Goal: Task Accomplishment & Management: Manage account settings

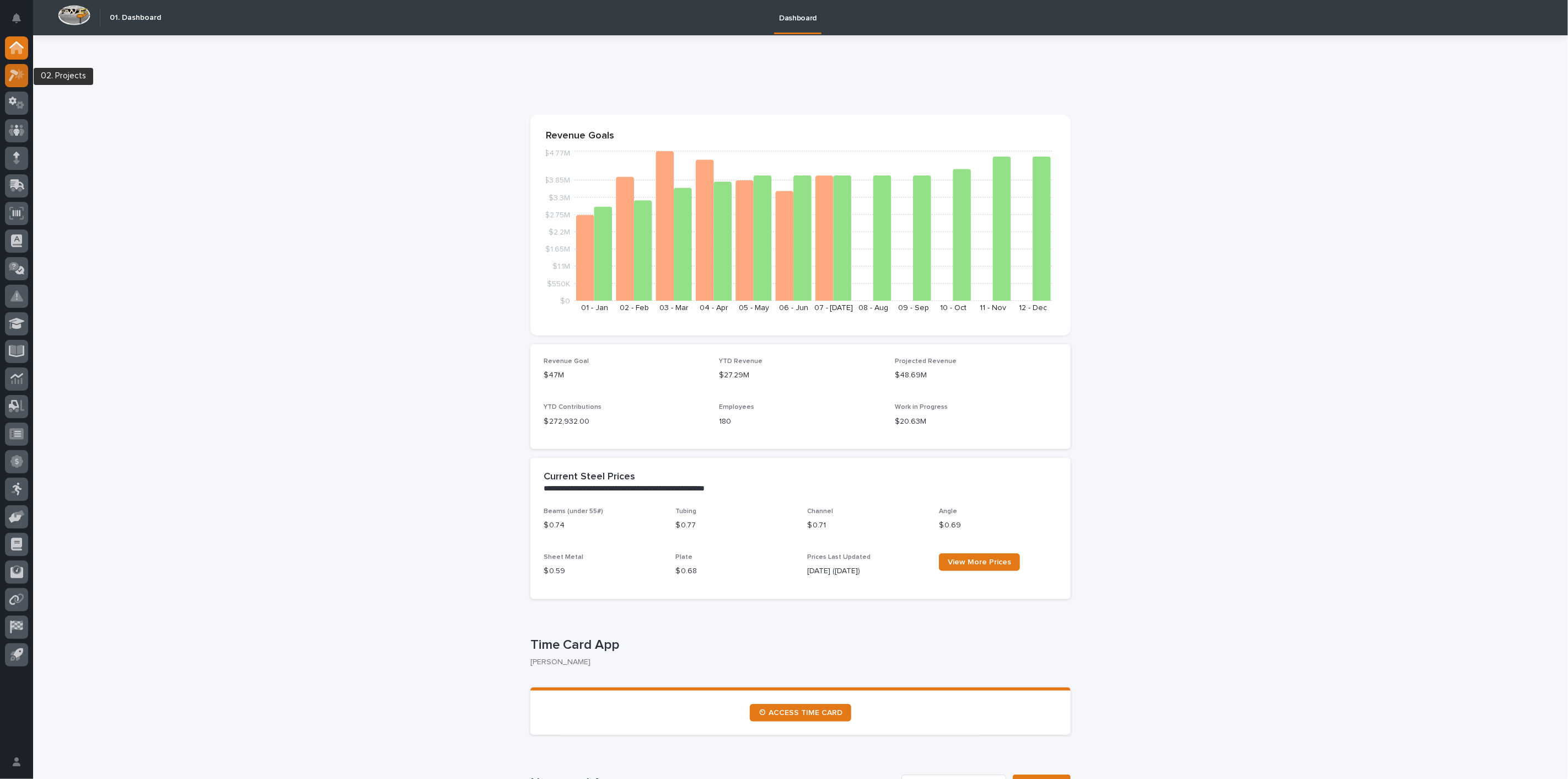
click at [12, 77] on icon at bounding box center [13, 76] width 10 height 12
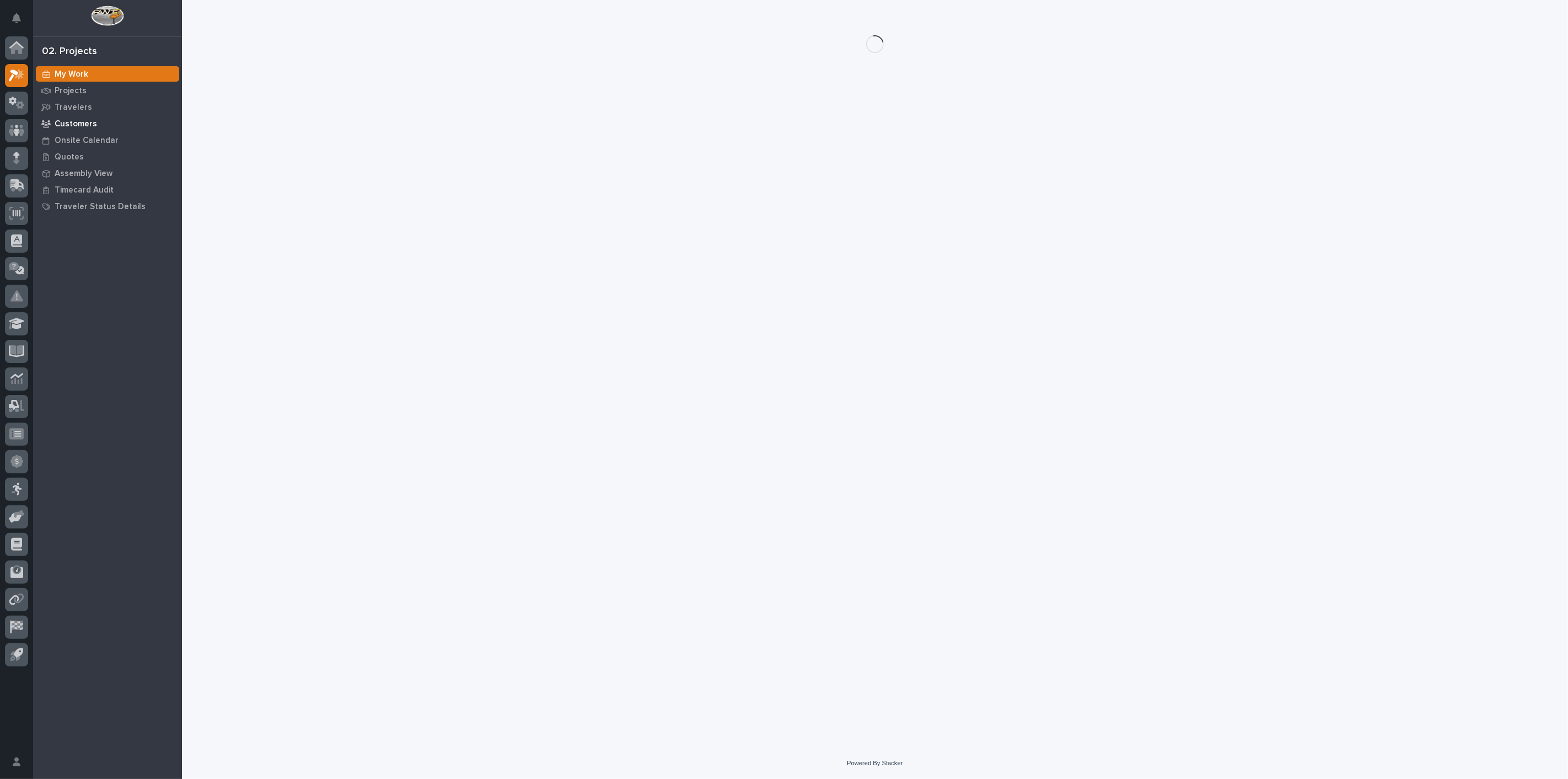
click at [60, 122] on p "Customers" at bounding box center [76, 124] width 43 height 10
click at [72, 91] on p "Projects" at bounding box center [71, 91] width 32 height 10
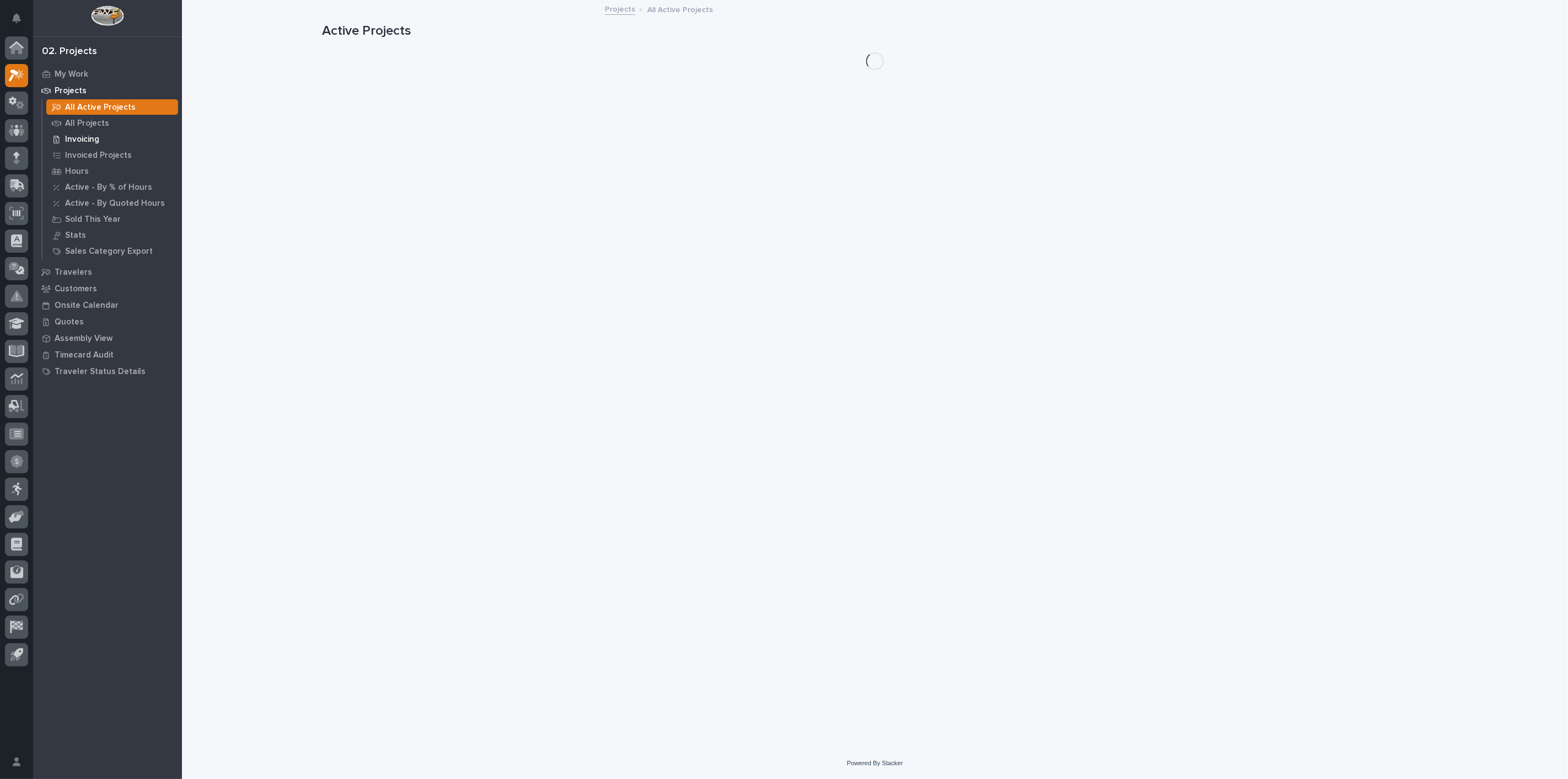
click at [88, 140] on p "Invoicing" at bounding box center [82, 139] width 34 height 10
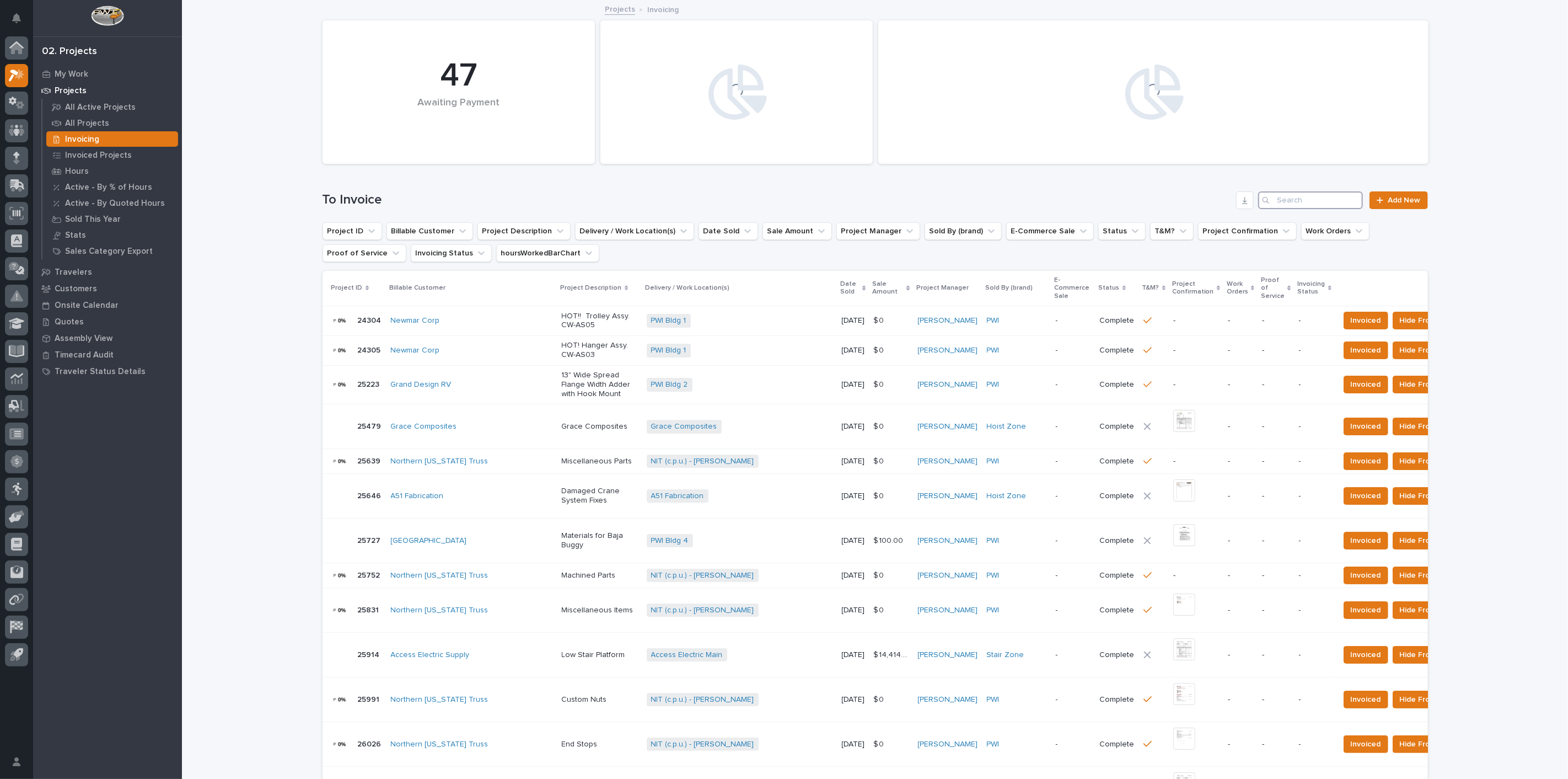
click at [1286, 205] on input "Search" at bounding box center [1311, 200] width 105 height 18
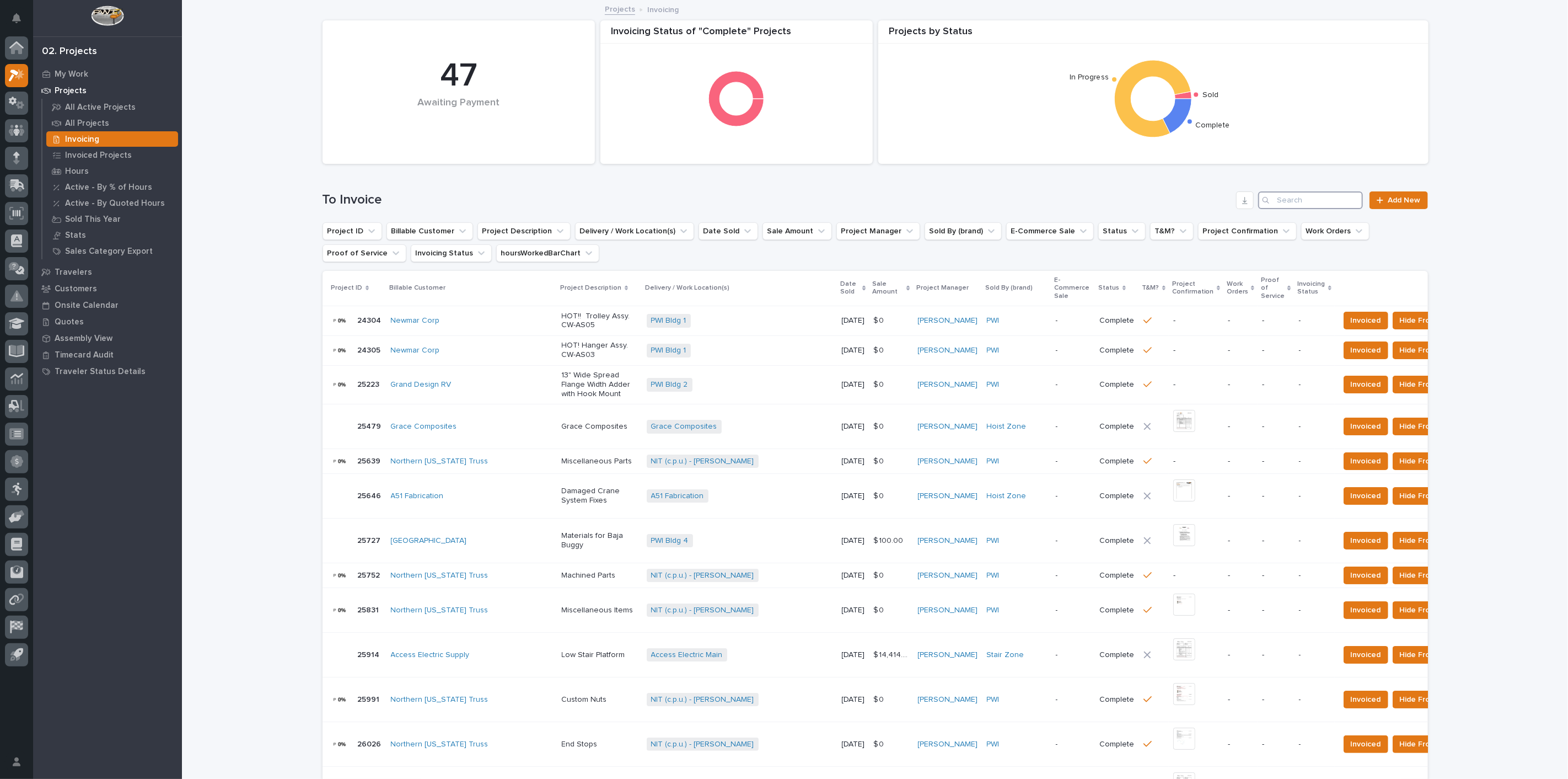
click at [1286, 204] on input "Search" at bounding box center [1311, 200] width 105 height 18
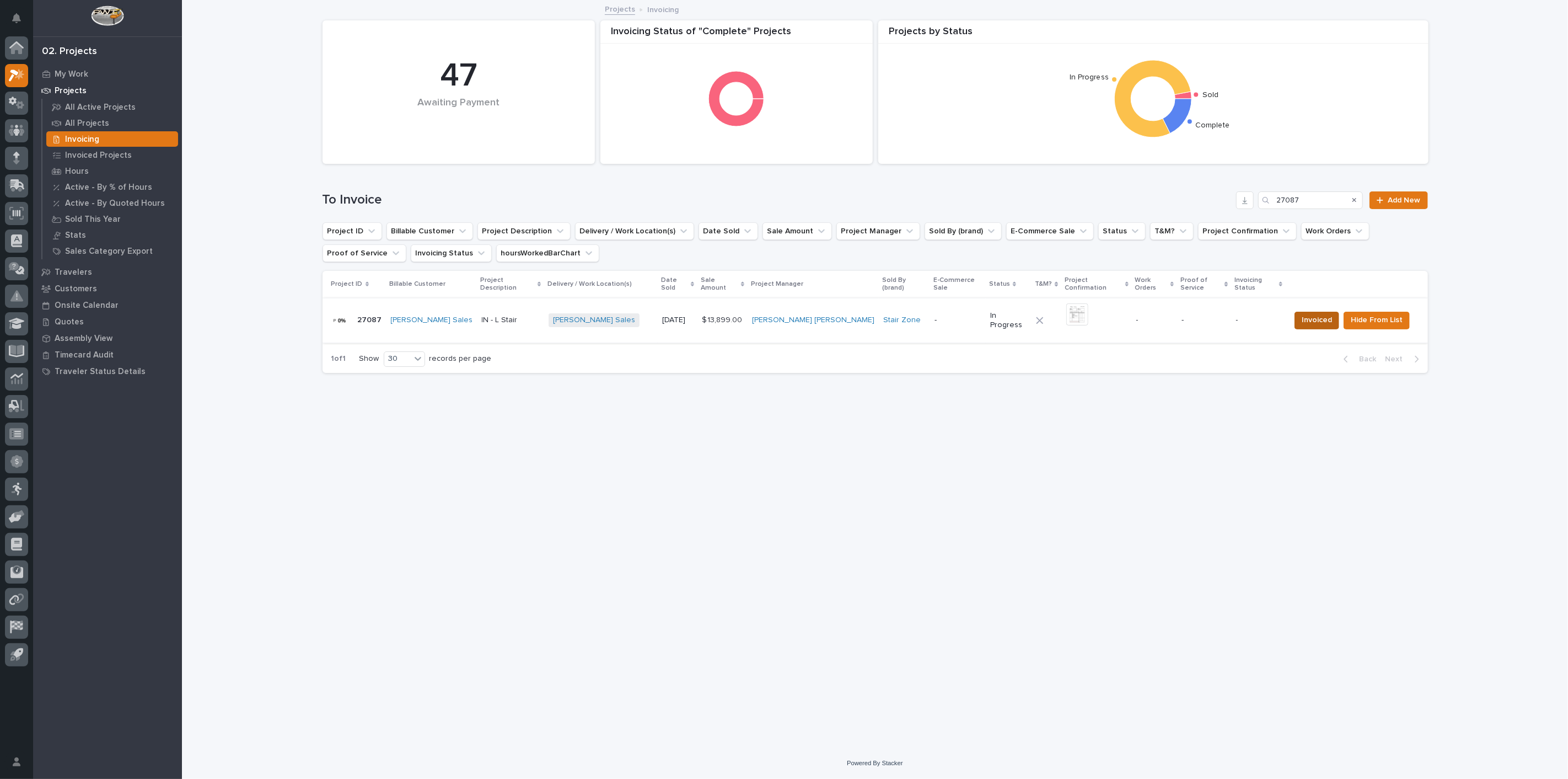
click at [1302, 313] on span "Invoiced" at bounding box center [1317, 320] width 30 height 13
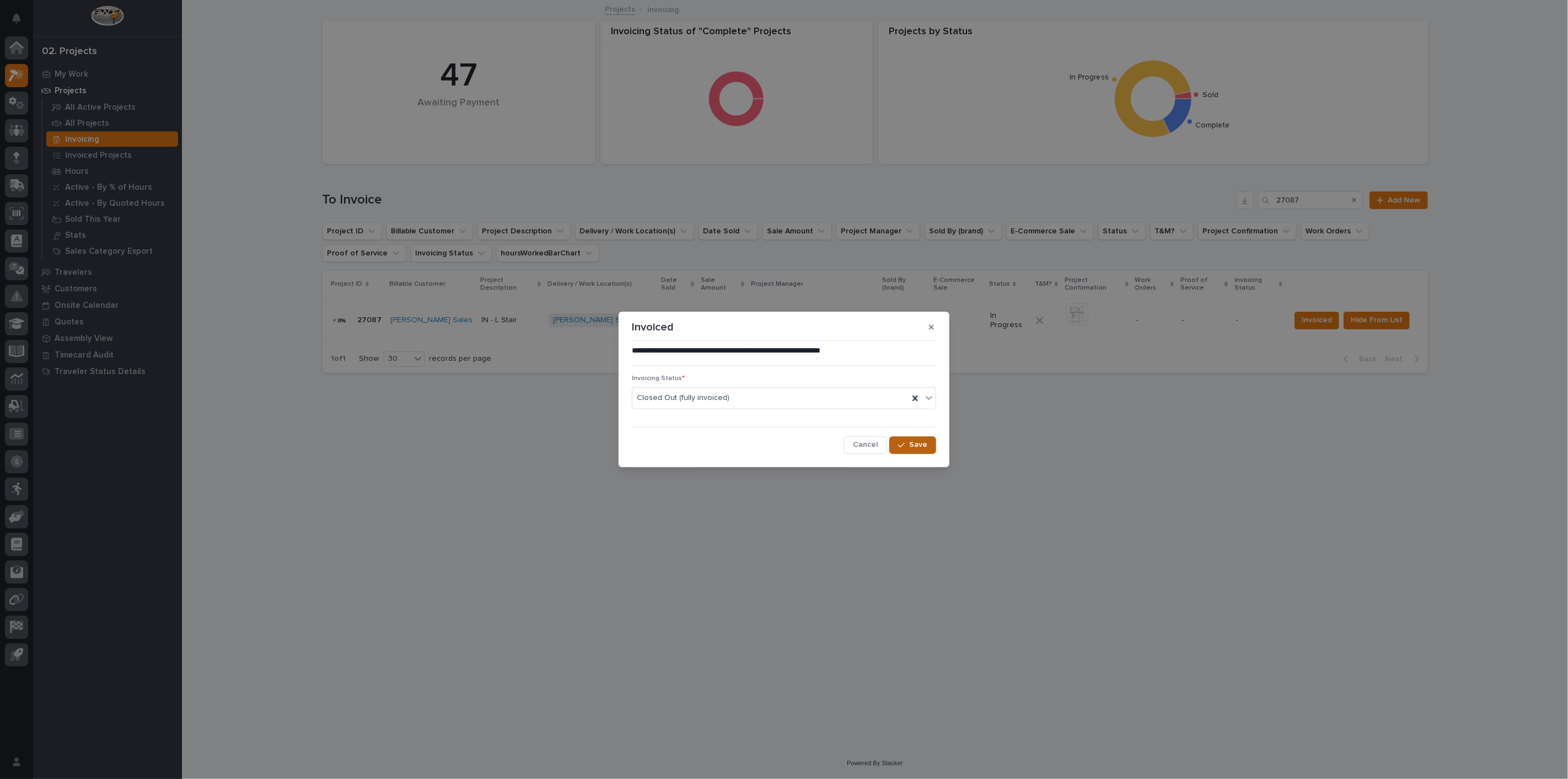
click at [920, 452] on button "Save" at bounding box center [912, 445] width 47 height 18
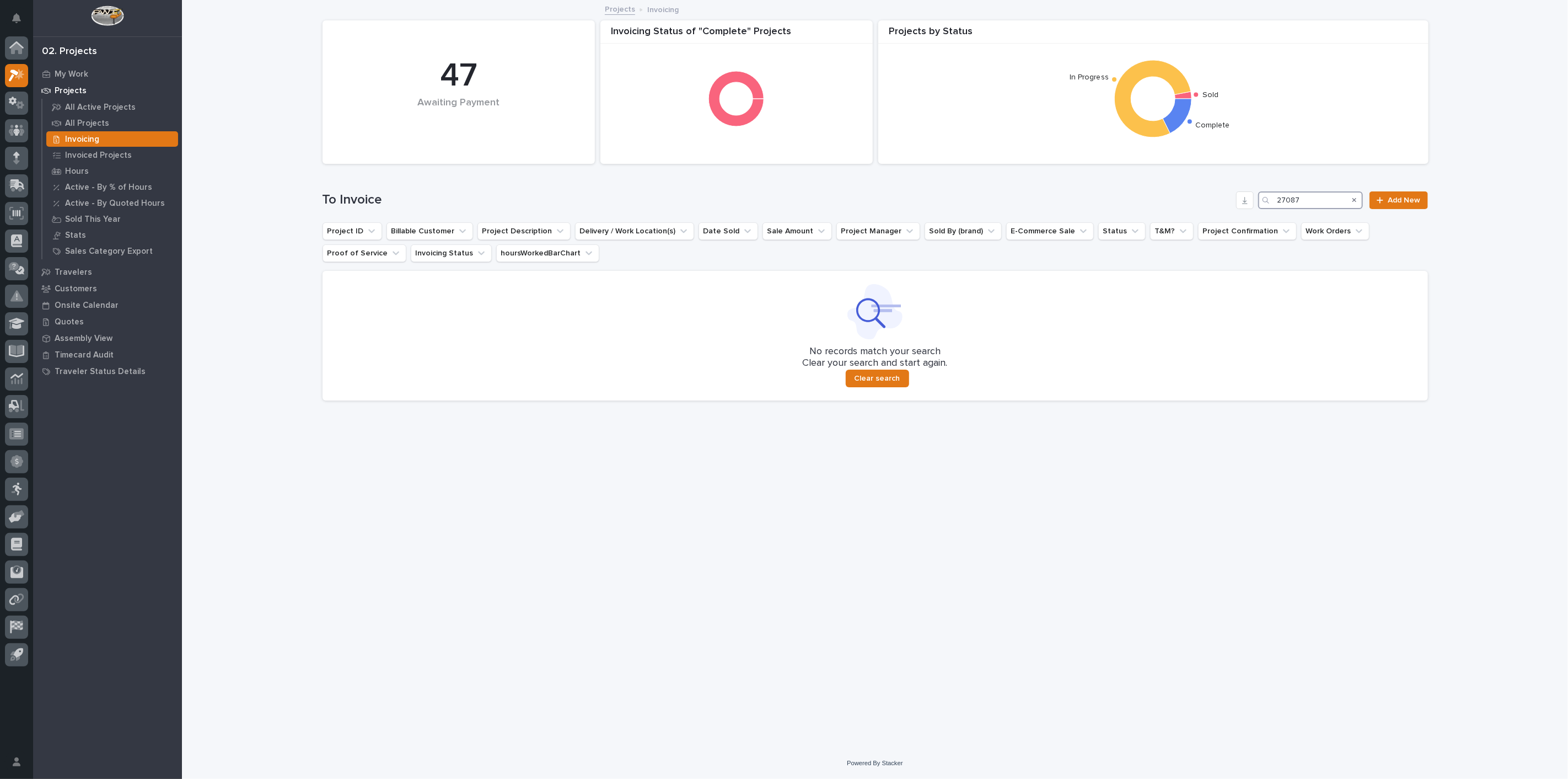
click at [1328, 204] on input "27087" at bounding box center [1311, 200] width 105 height 18
type input "2"
type input "3"
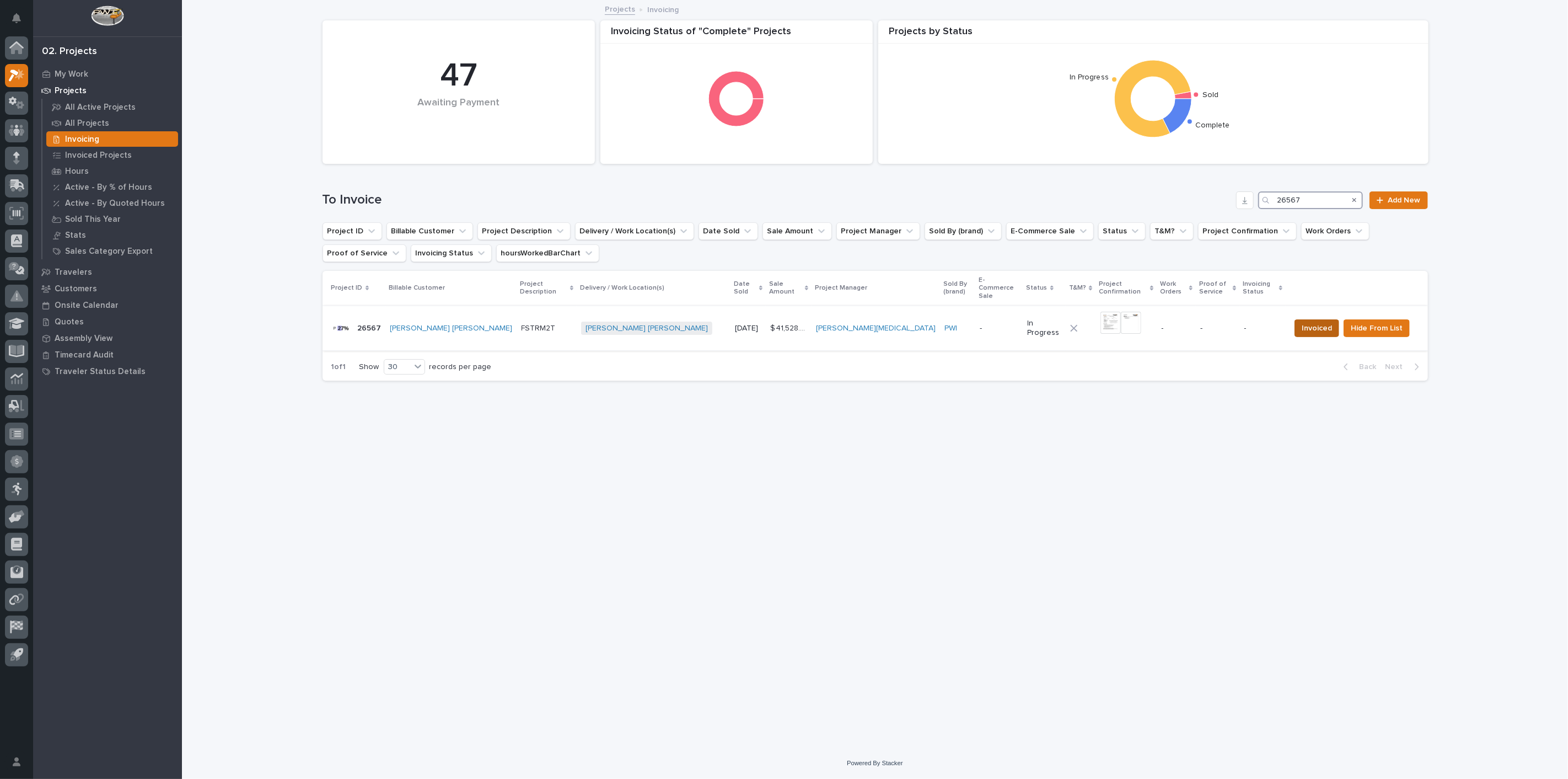
type input "26567"
click at [1316, 322] on span "Invoiced" at bounding box center [1317, 328] width 30 height 13
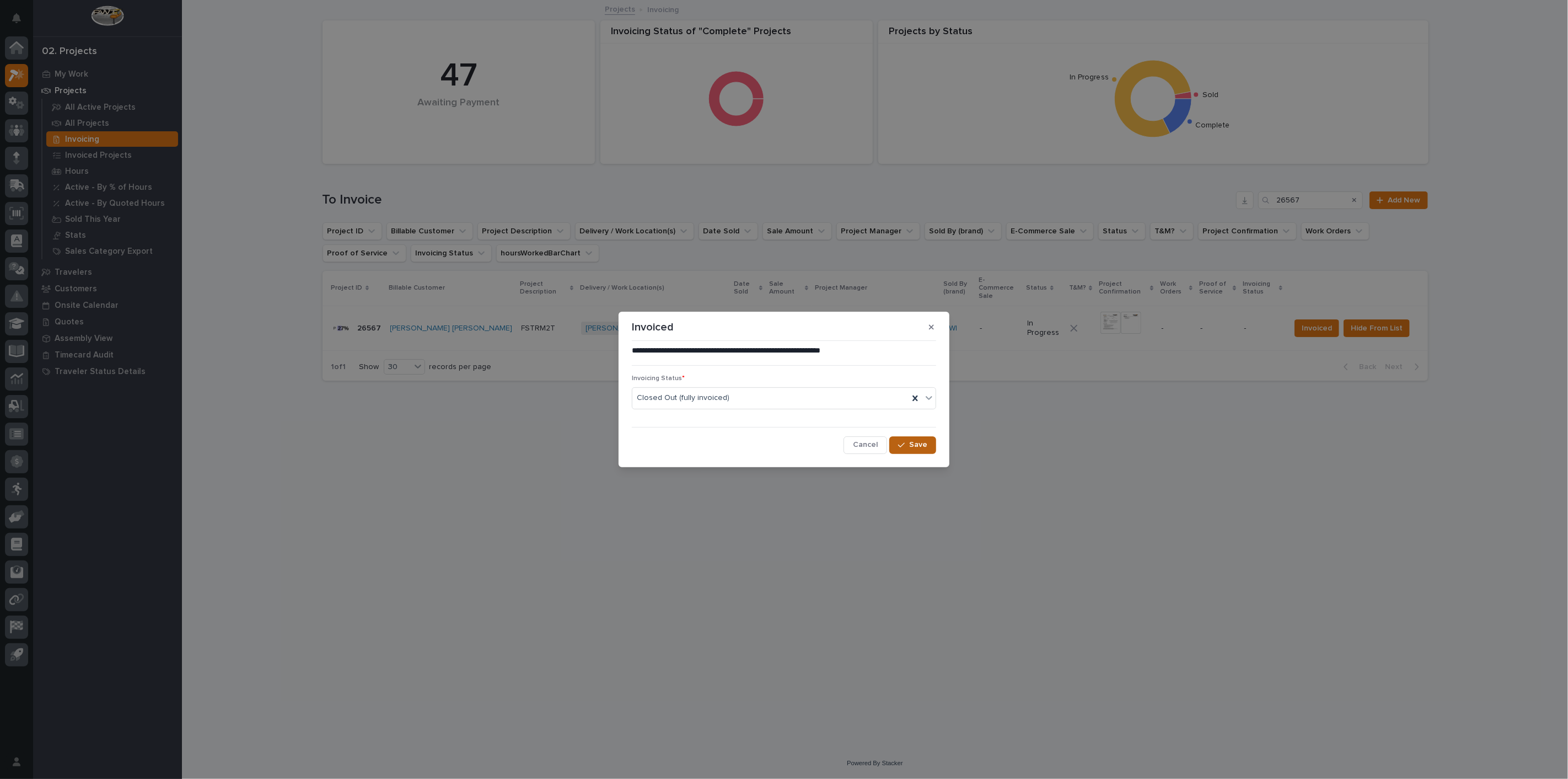
click at [910, 448] on span "Save" at bounding box center [919, 445] width 18 height 10
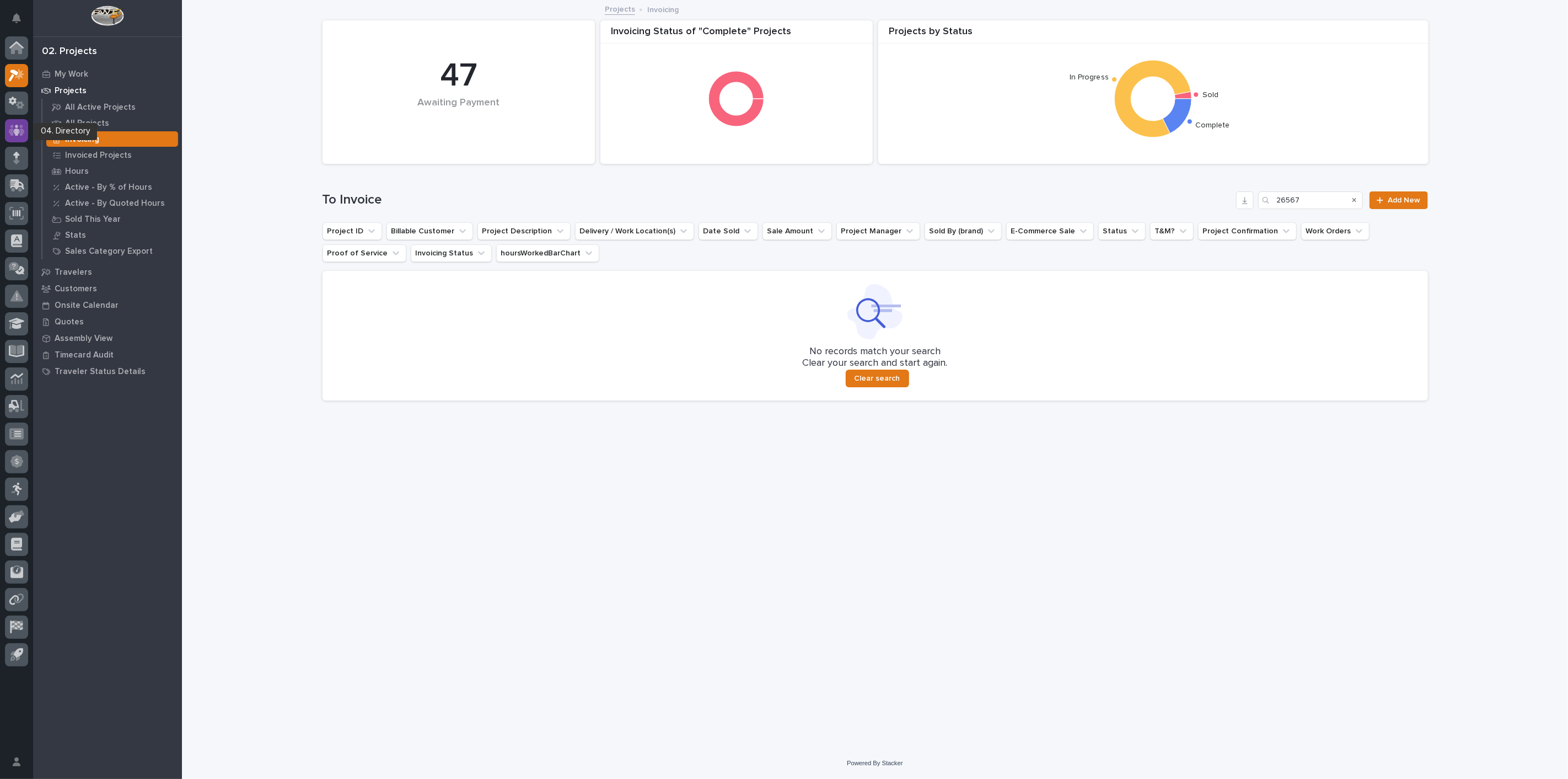
click at [25, 136] on div at bounding box center [16, 131] width 23 height 23
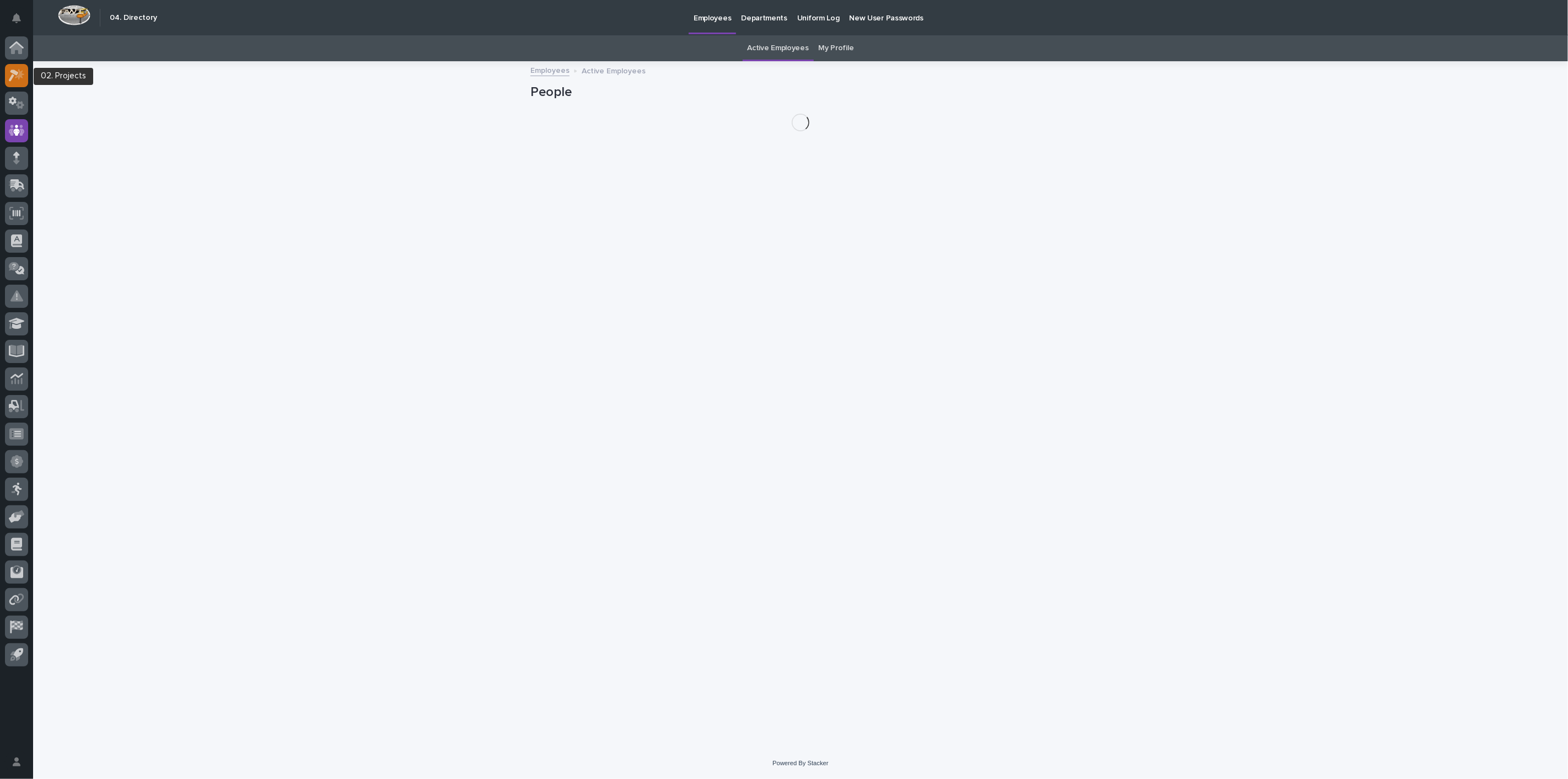
click at [12, 74] on icon at bounding box center [13, 76] width 10 height 12
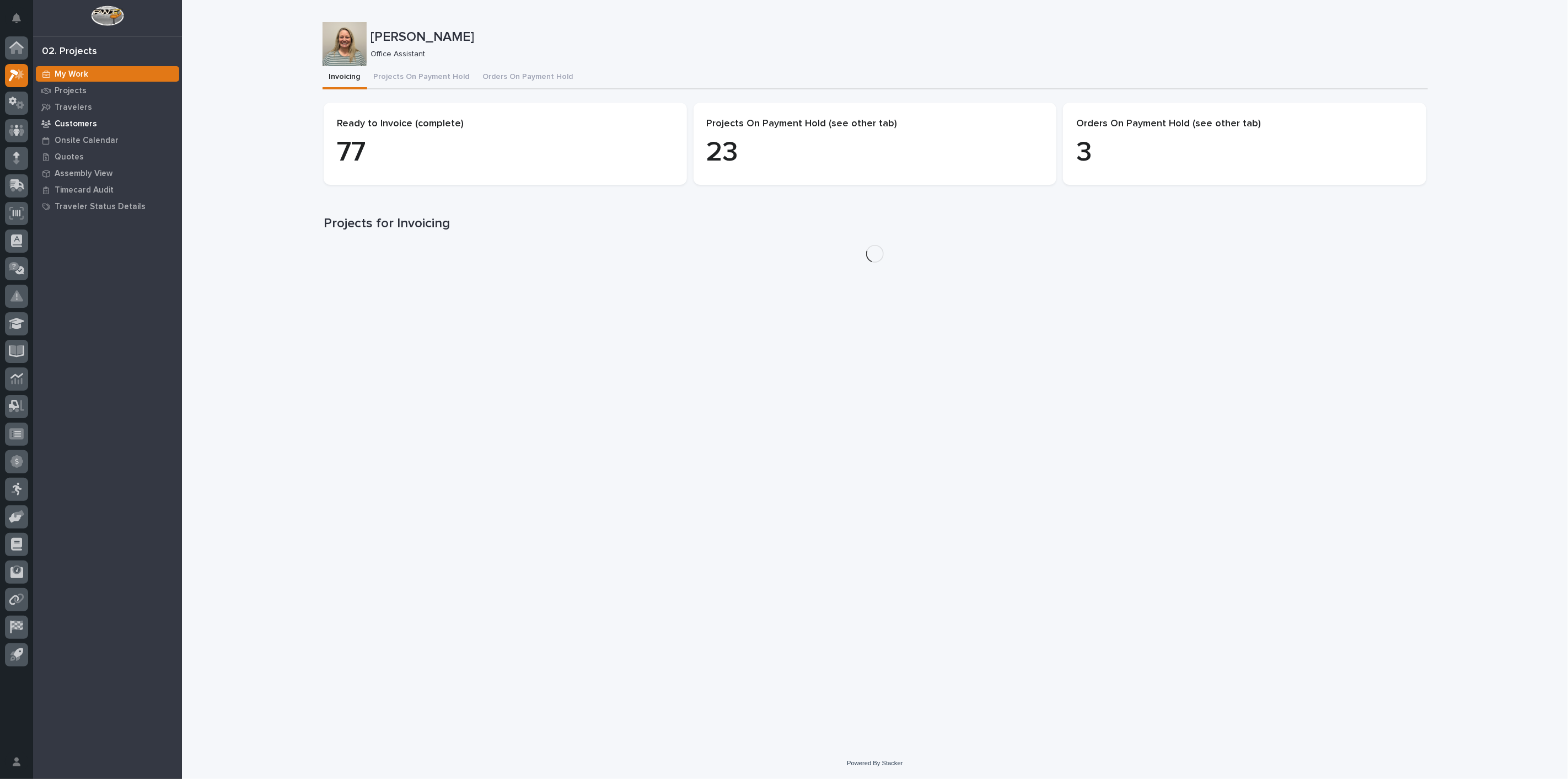
click at [76, 120] on p "Customers" at bounding box center [76, 124] width 43 height 10
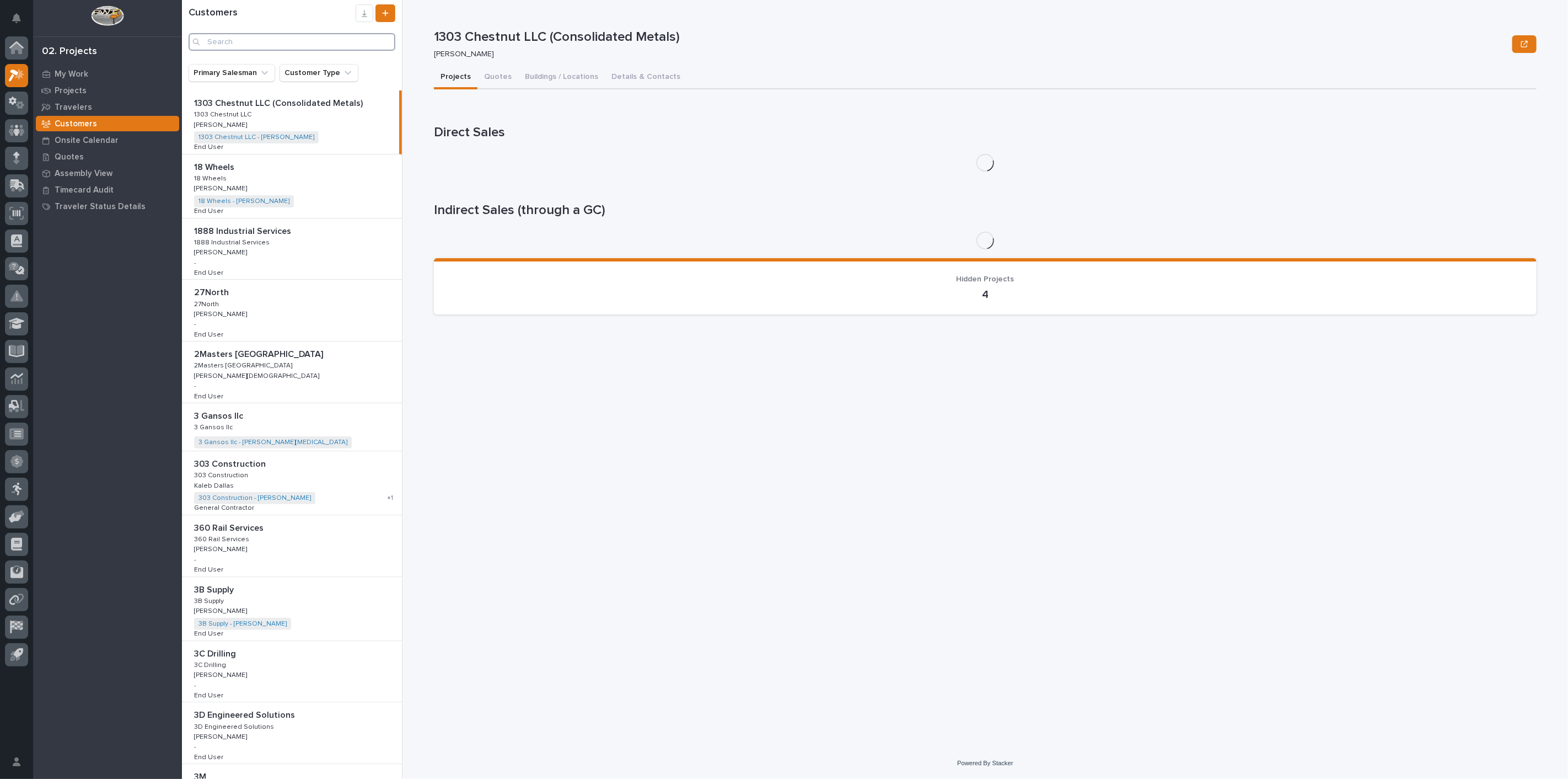
click at [247, 45] on input "Search" at bounding box center [292, 41] width 207 height 18
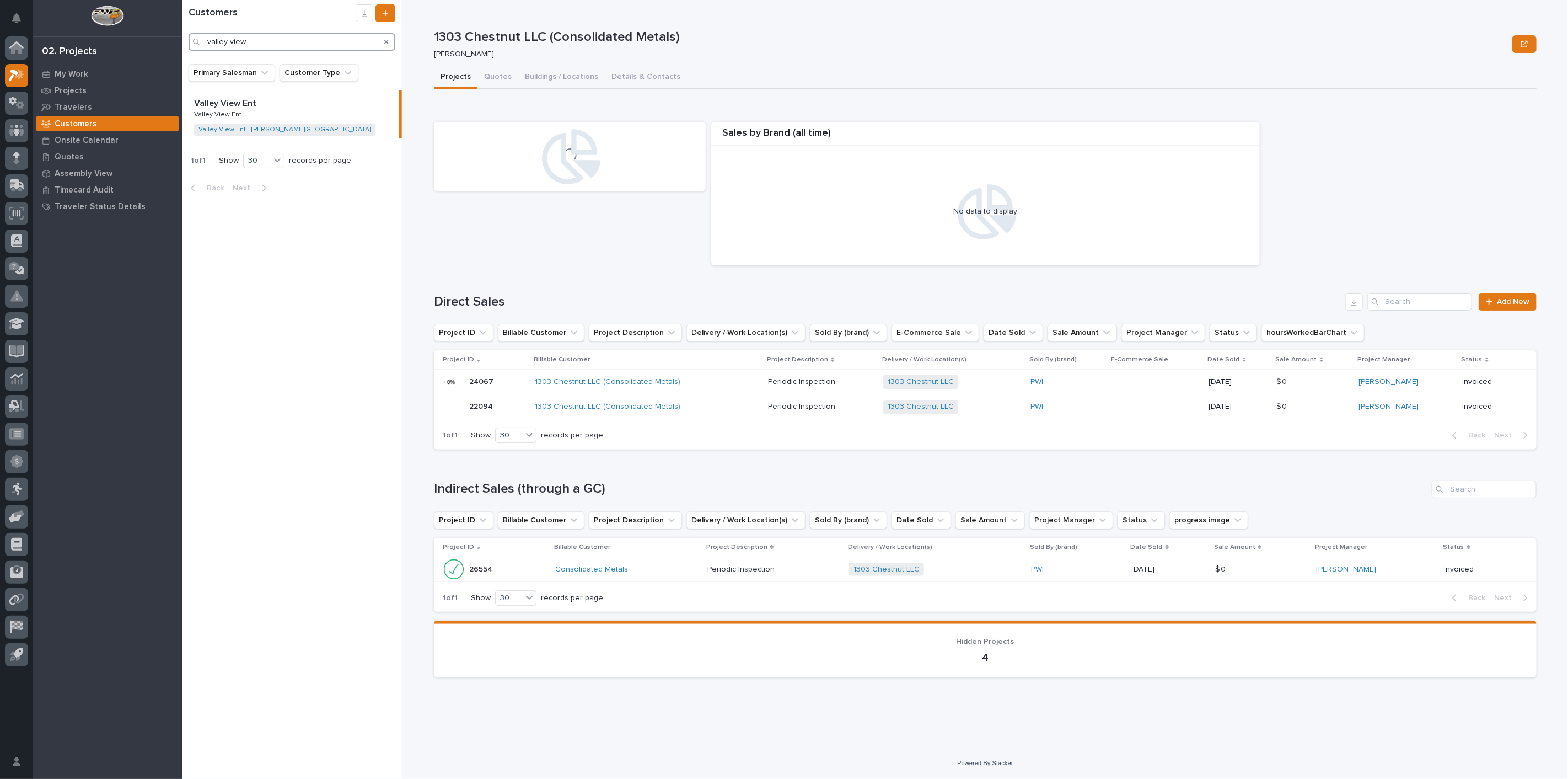
type input "valley view"
click at [295, 111] on div "[GEOGRAPHIC_DATA] [GEOGRAPHIC_DATA] View [GEOGRAPHIC_DATA] View [GEOGRAPHIC_DAT…" at bounding box center [290, 115] width 217 height 48
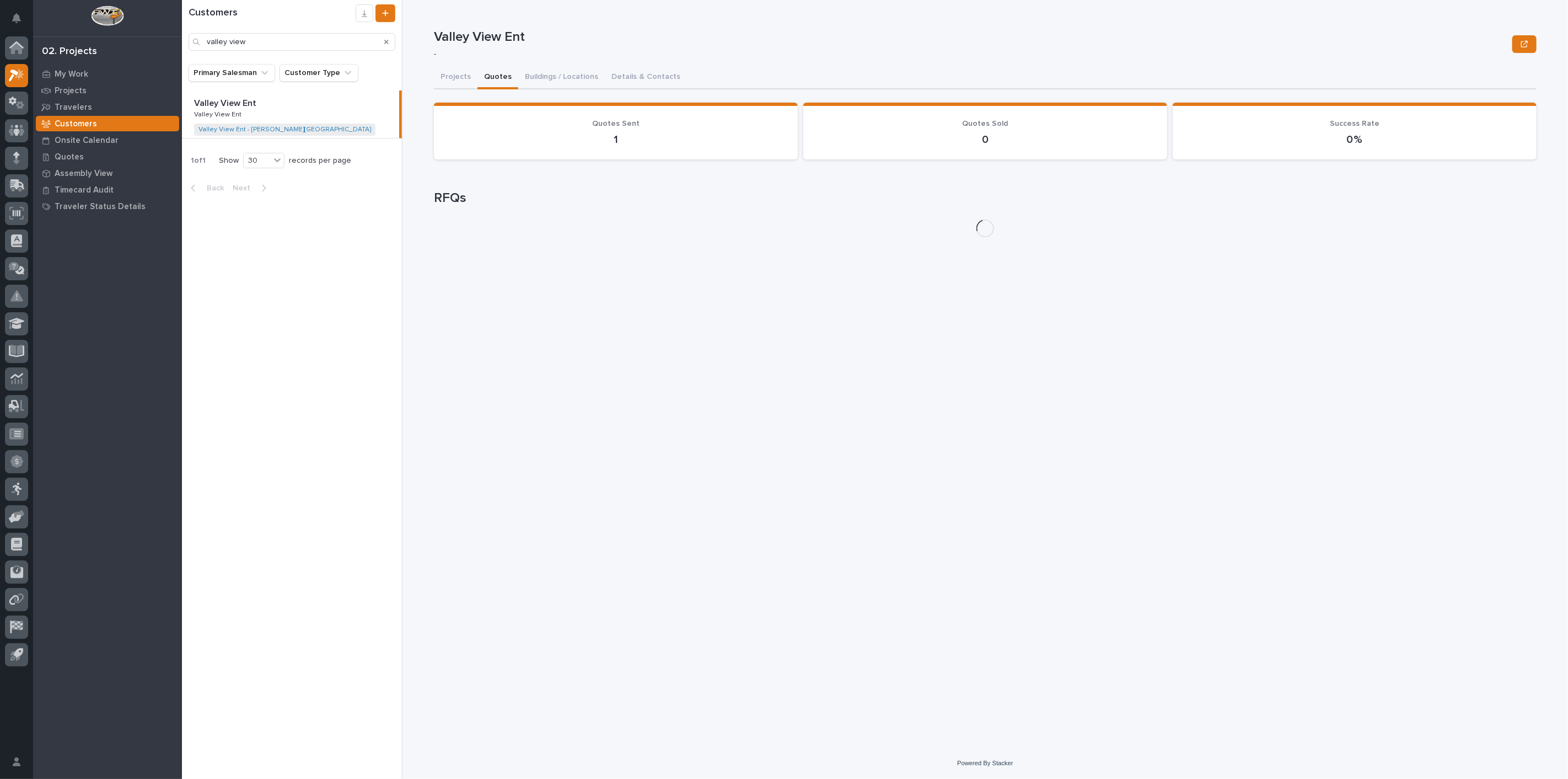
click at [503, 75] on button "Quotes" at bounding box center [497, 78] width 41 height 23
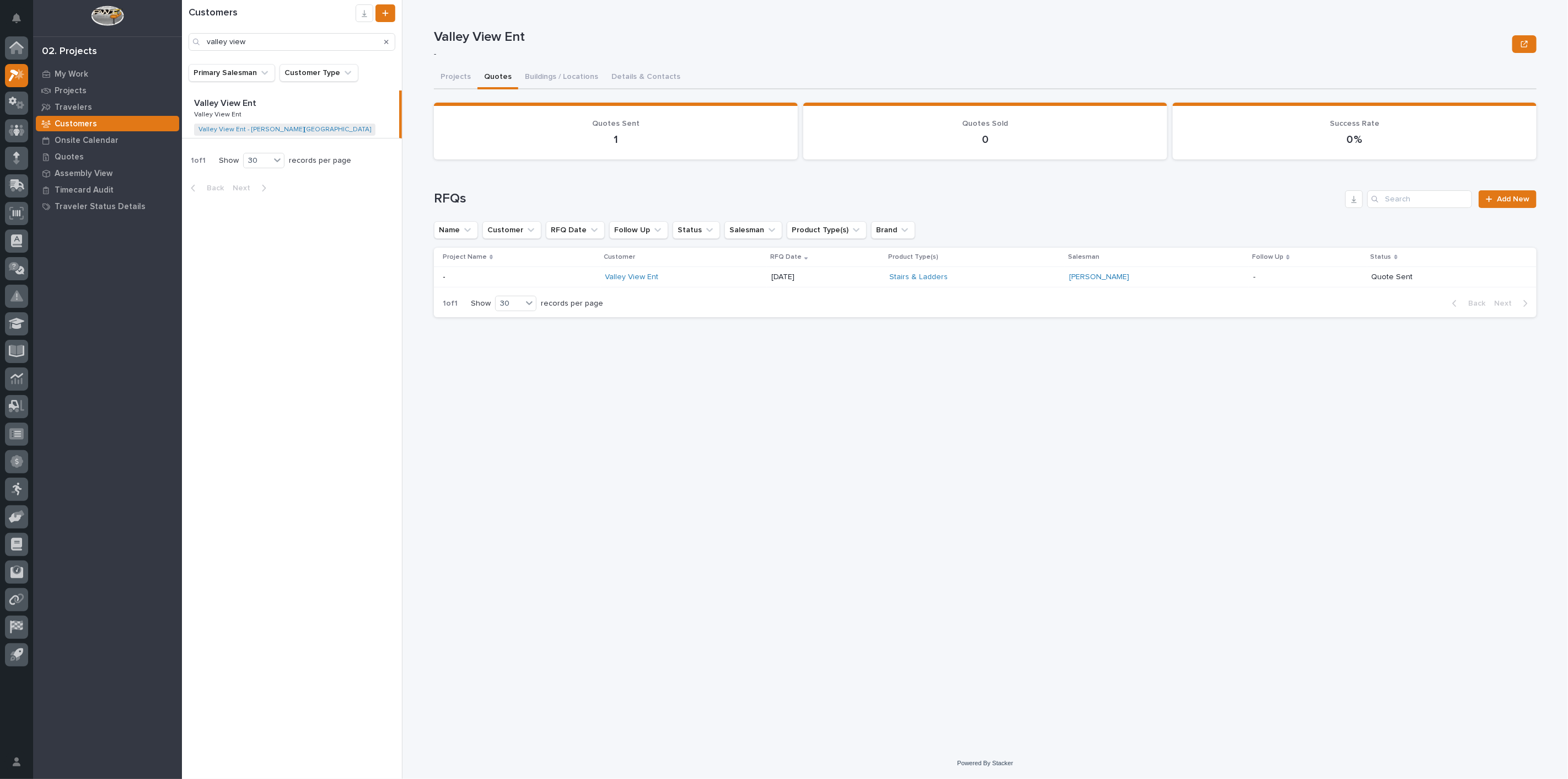
click at [463, 272] on p at bounding box center [519, 277] width 154 height 9
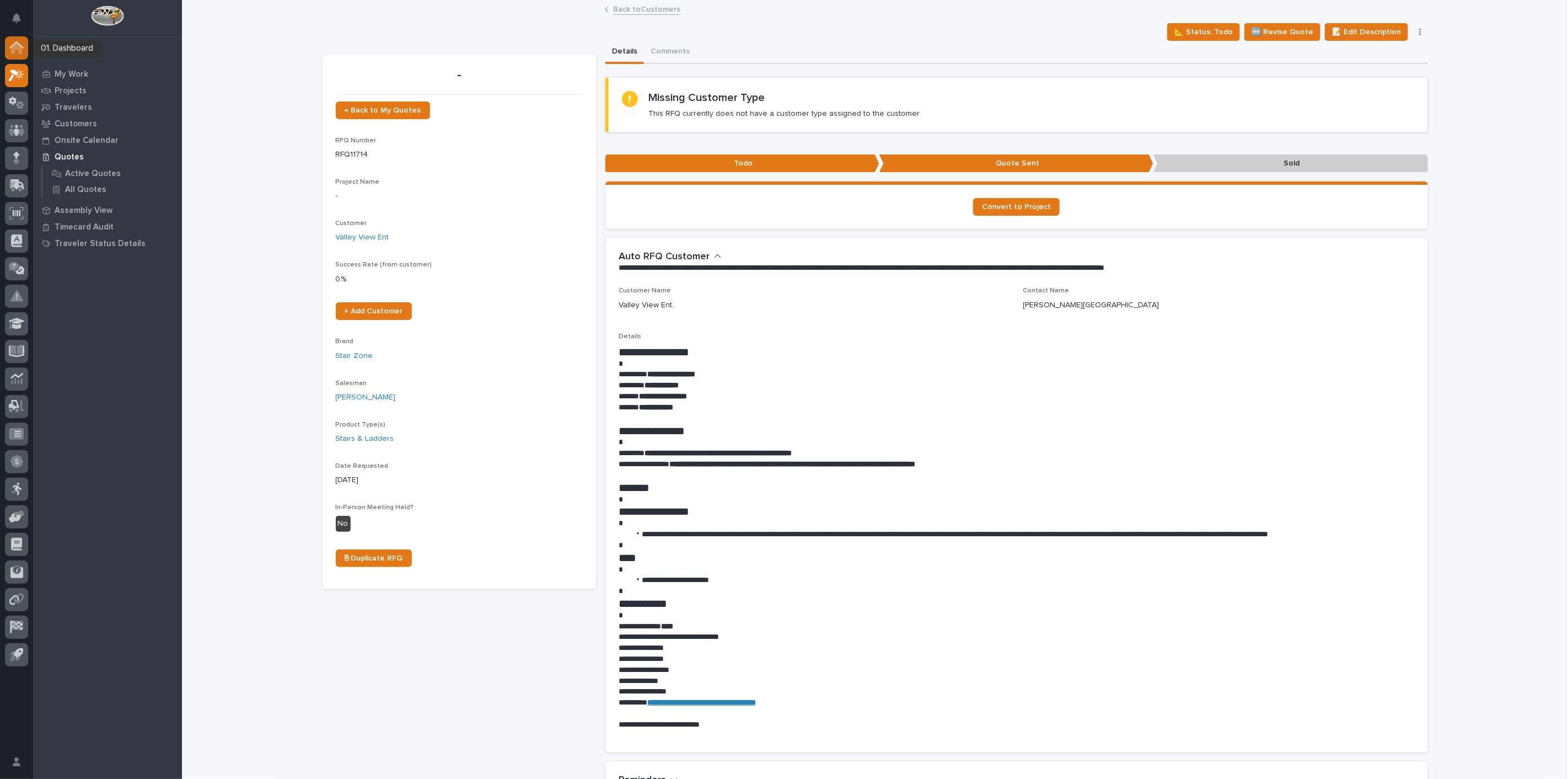
click at [19, 52] on icon at bounding box center [16, 49] width 11 height 11
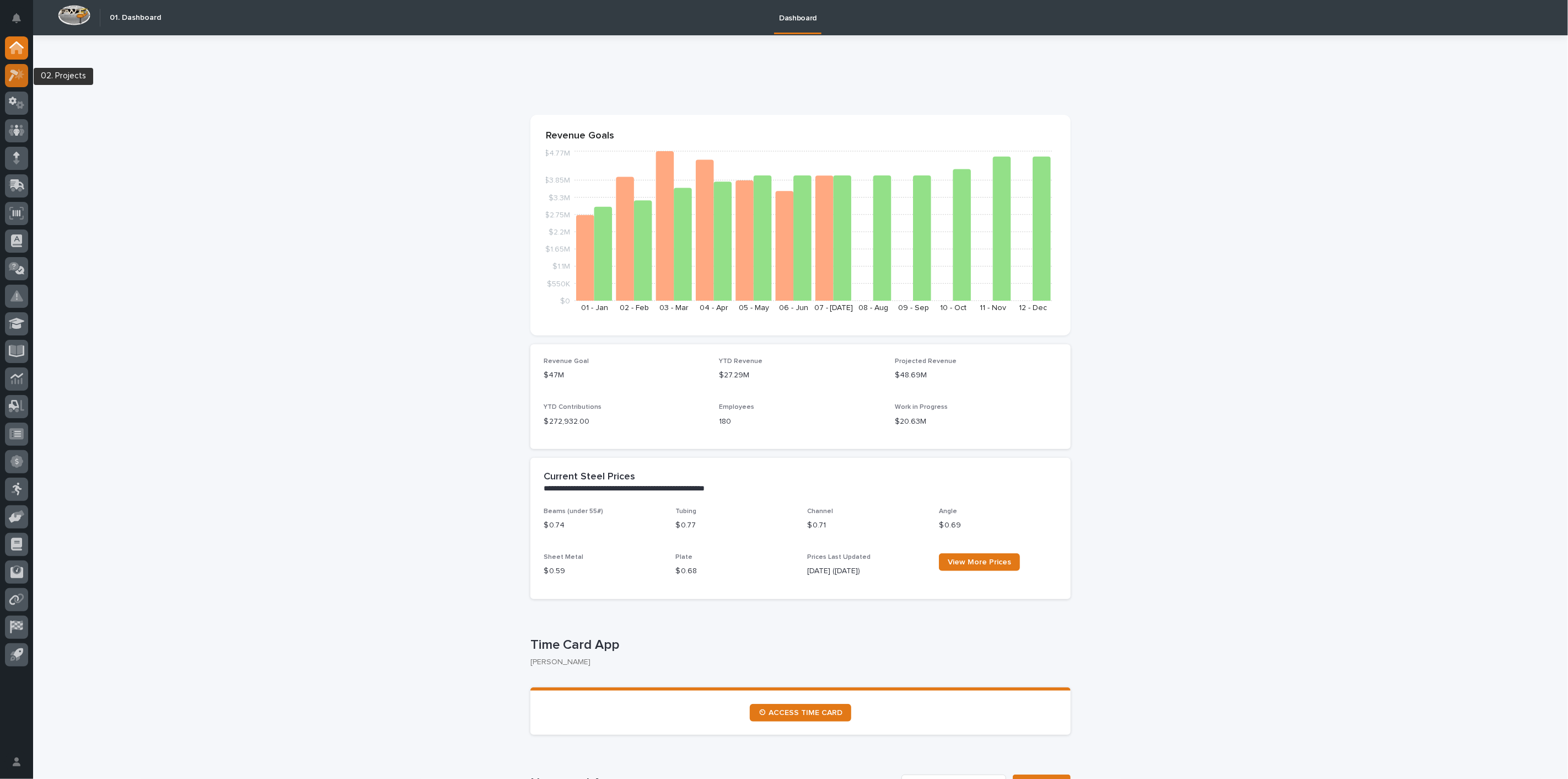
click at [17, 76] on icon at bounding box center [19, 74] width 9 height 11
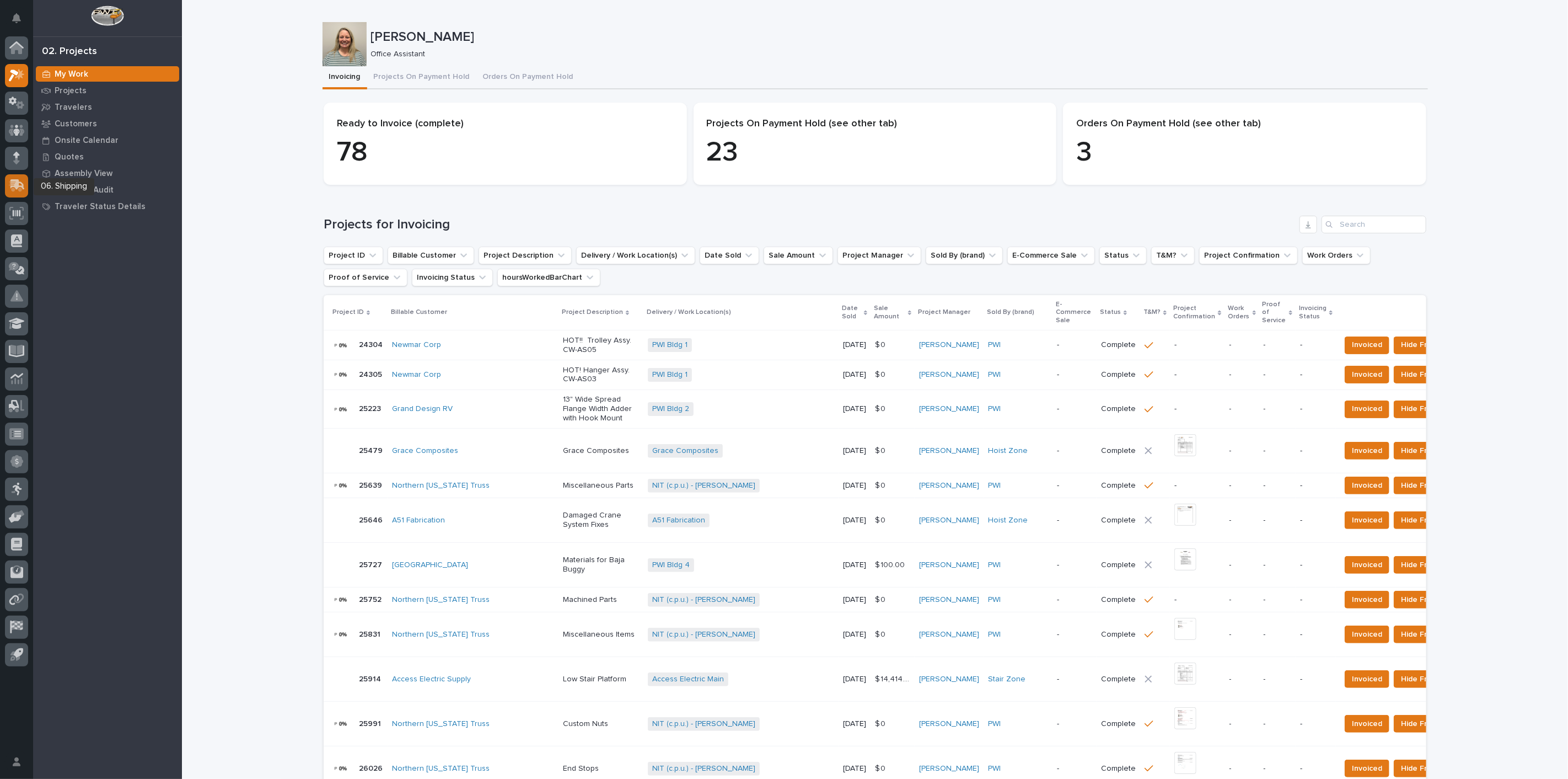
click at [17, 186] on icon at bounding box center [18, 184] width 15 height 10
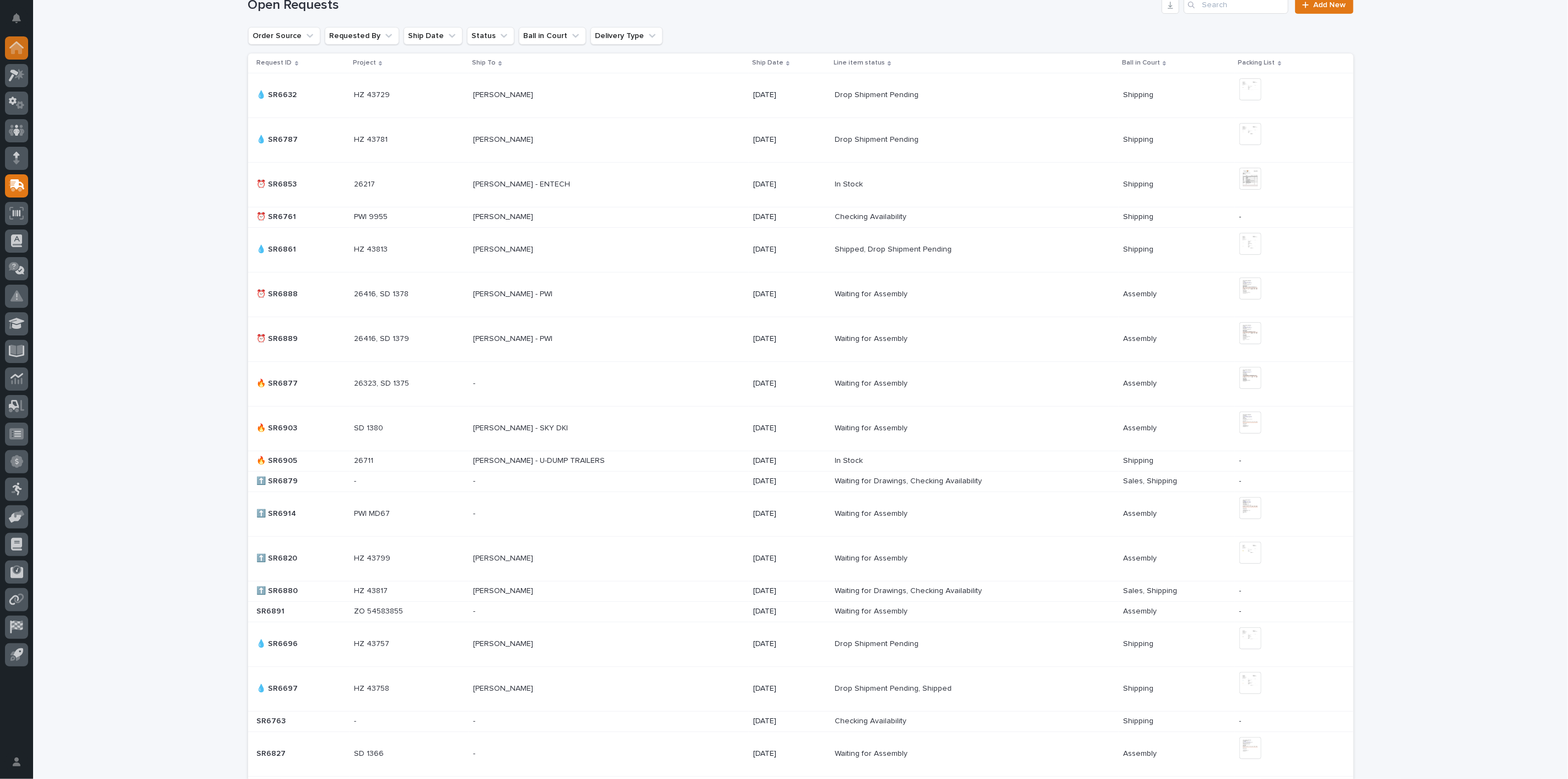
scroll to position [296, 0]
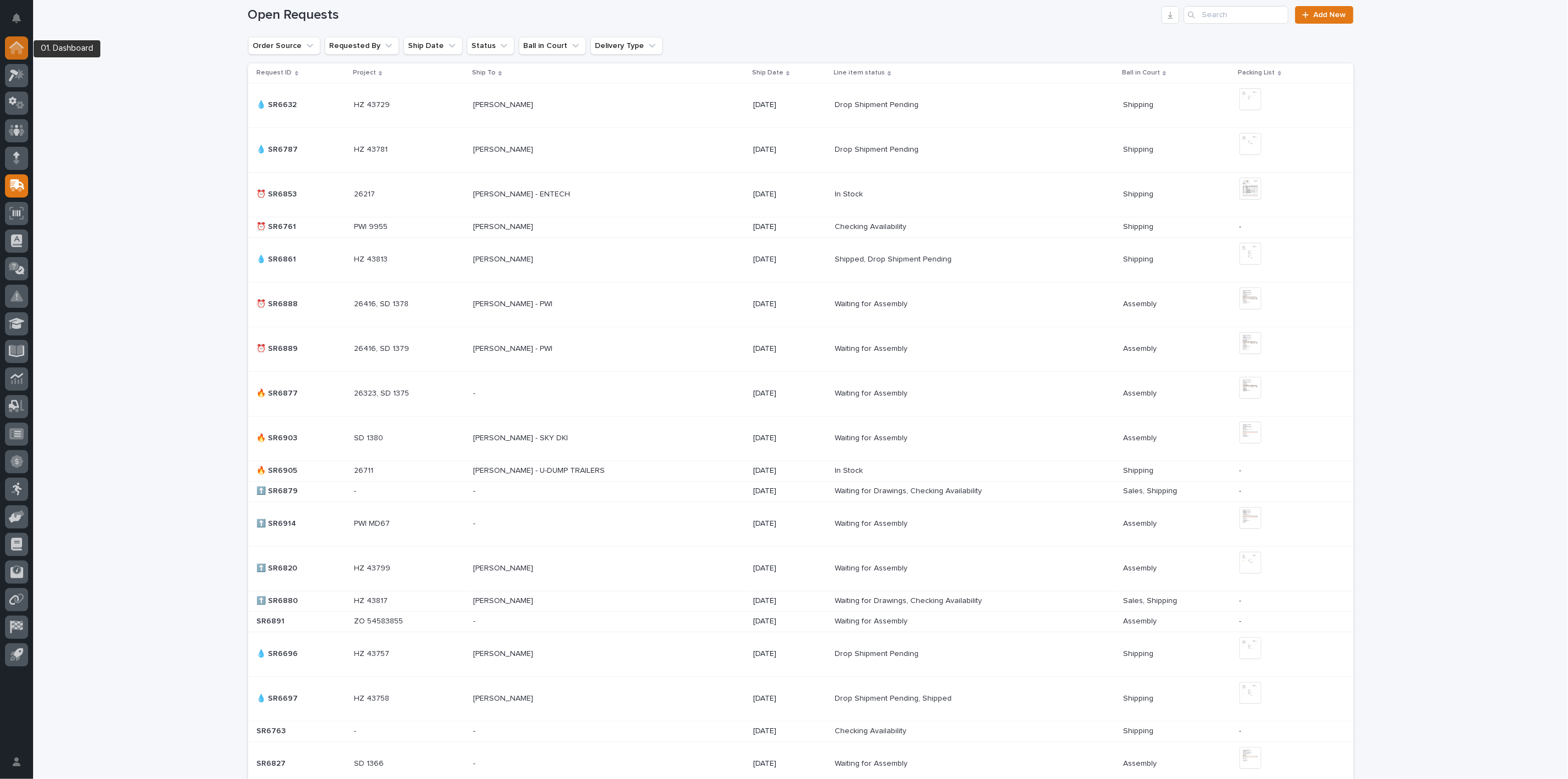
click at [20, 46] on icon at bounding box center [16, 49] width 11 height 11
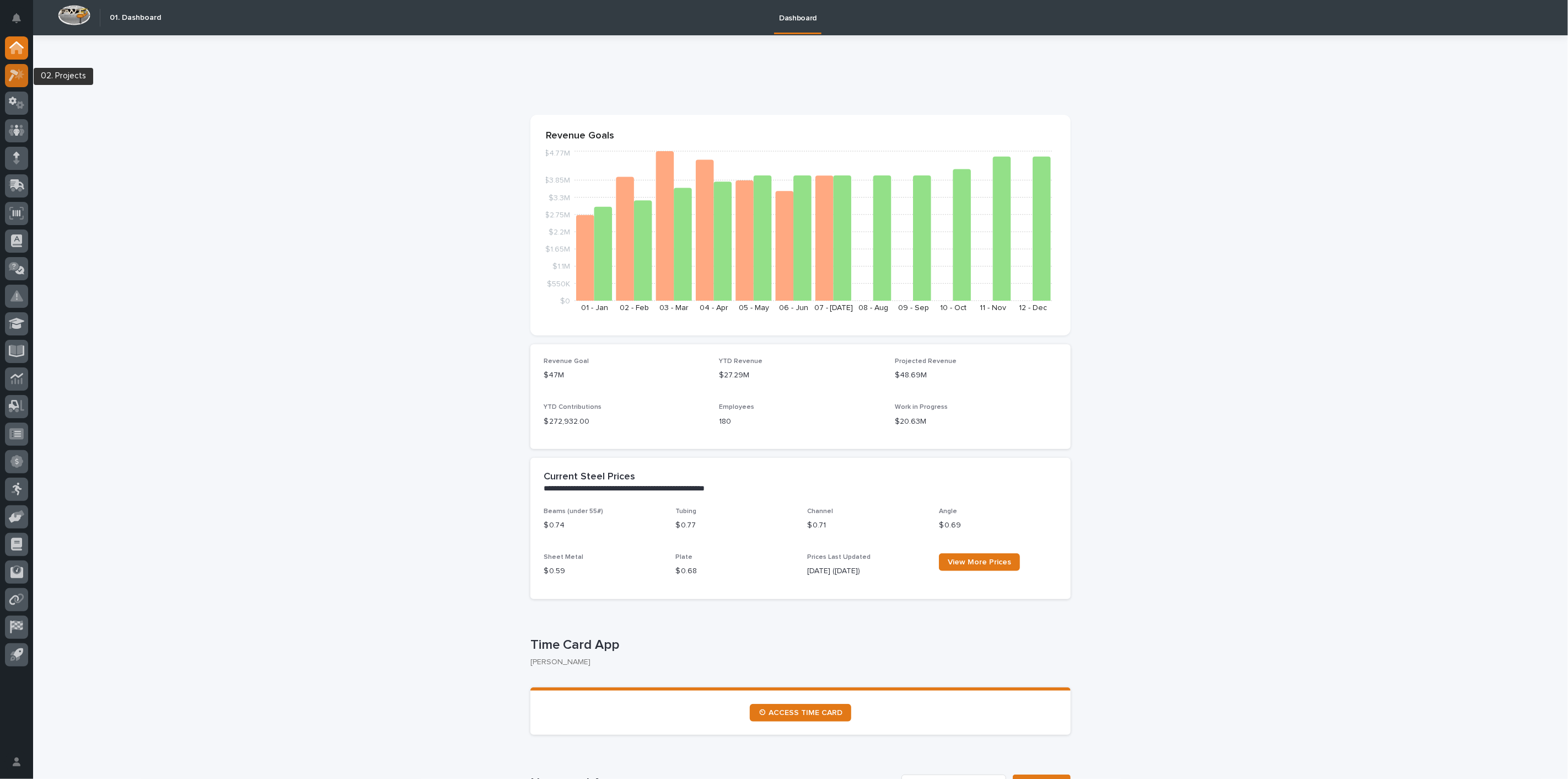
click at [5, 74] on div at bounding box center [16, 76] width 23 height 23
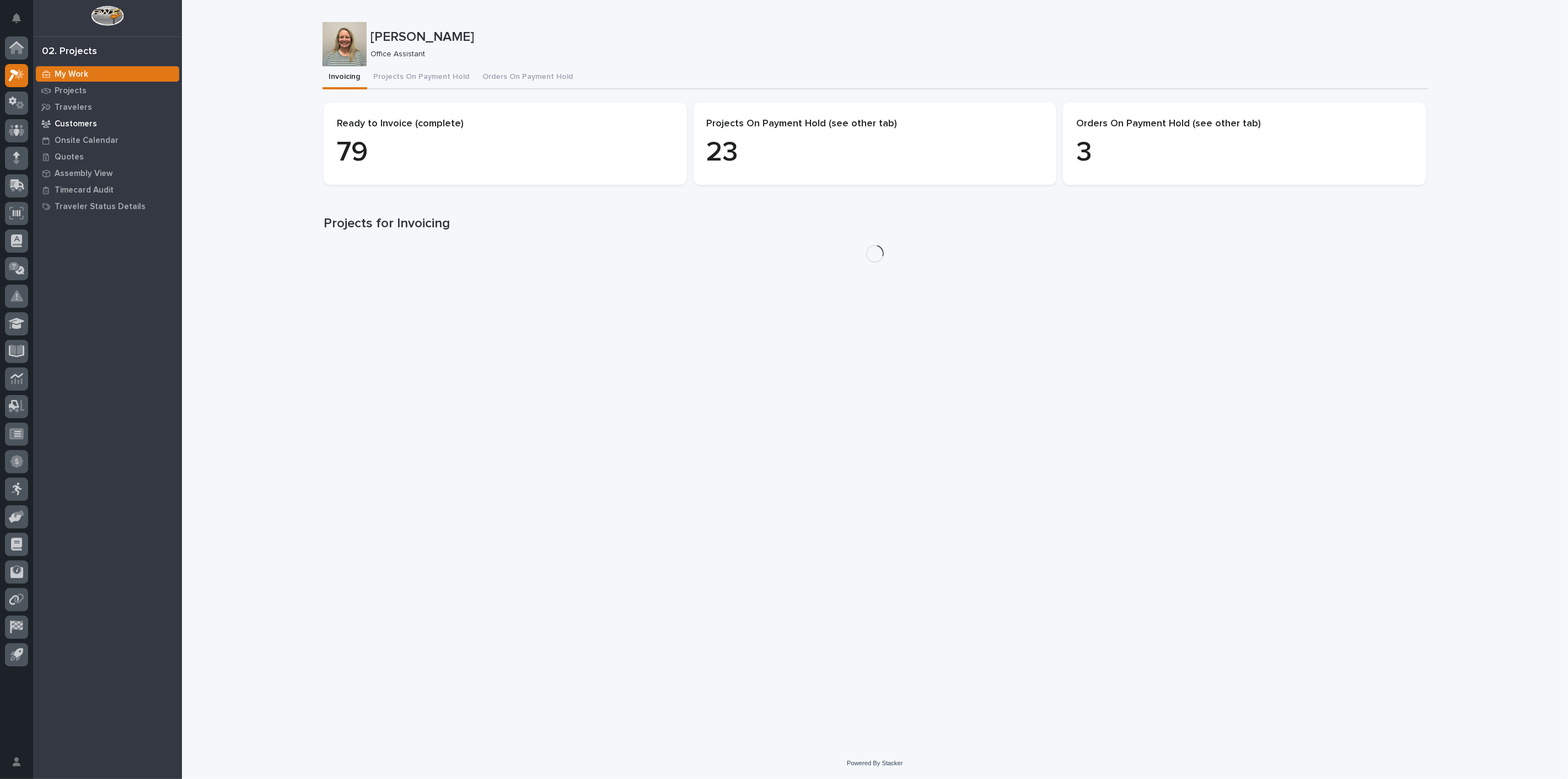
click at [70, 121] on p "Customers" at bounding box center [76, 124] width 43 height 10
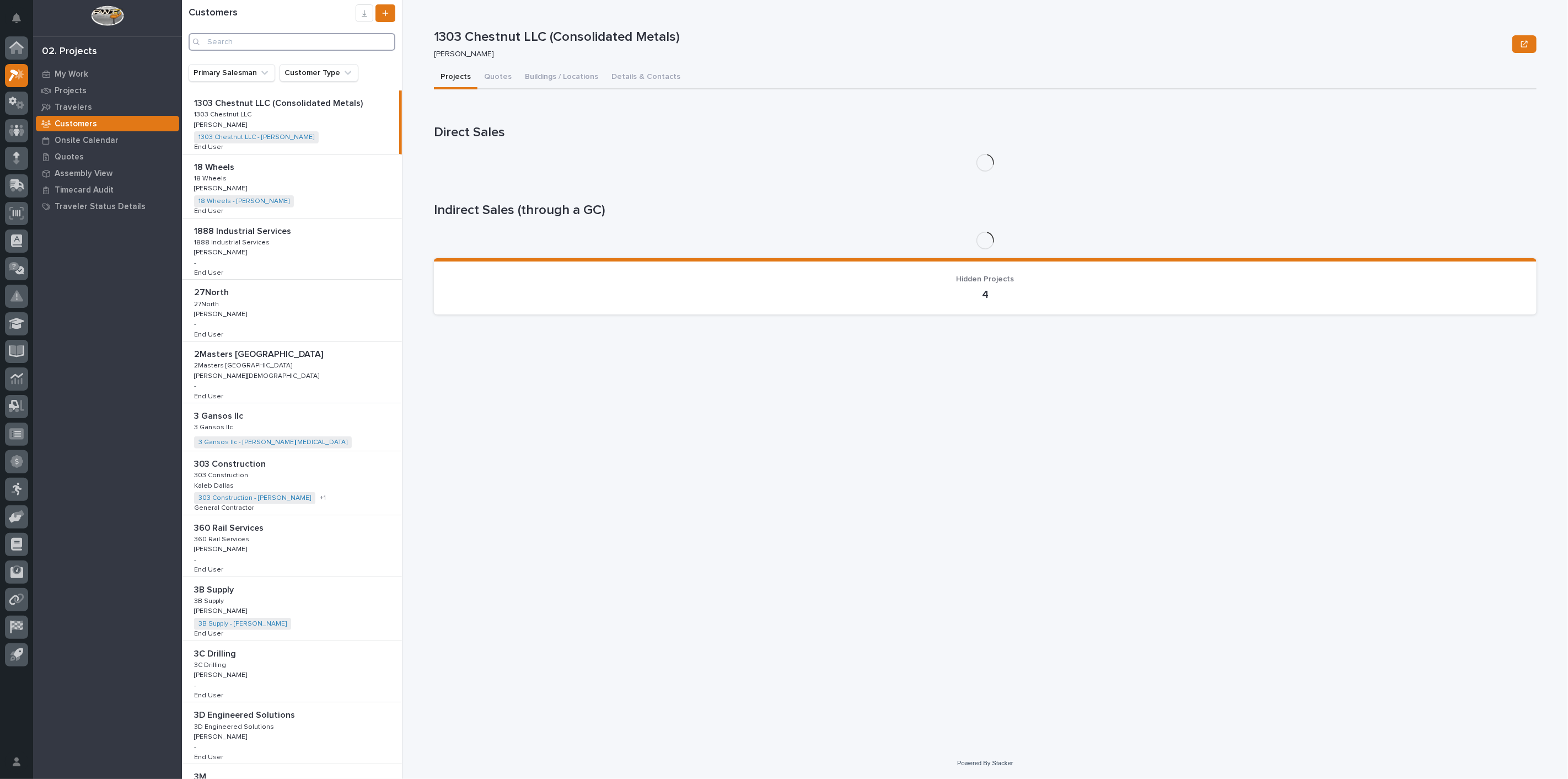
click at [248, 40] on input "Search" at bounding box center [292, 41] width 207 height 18
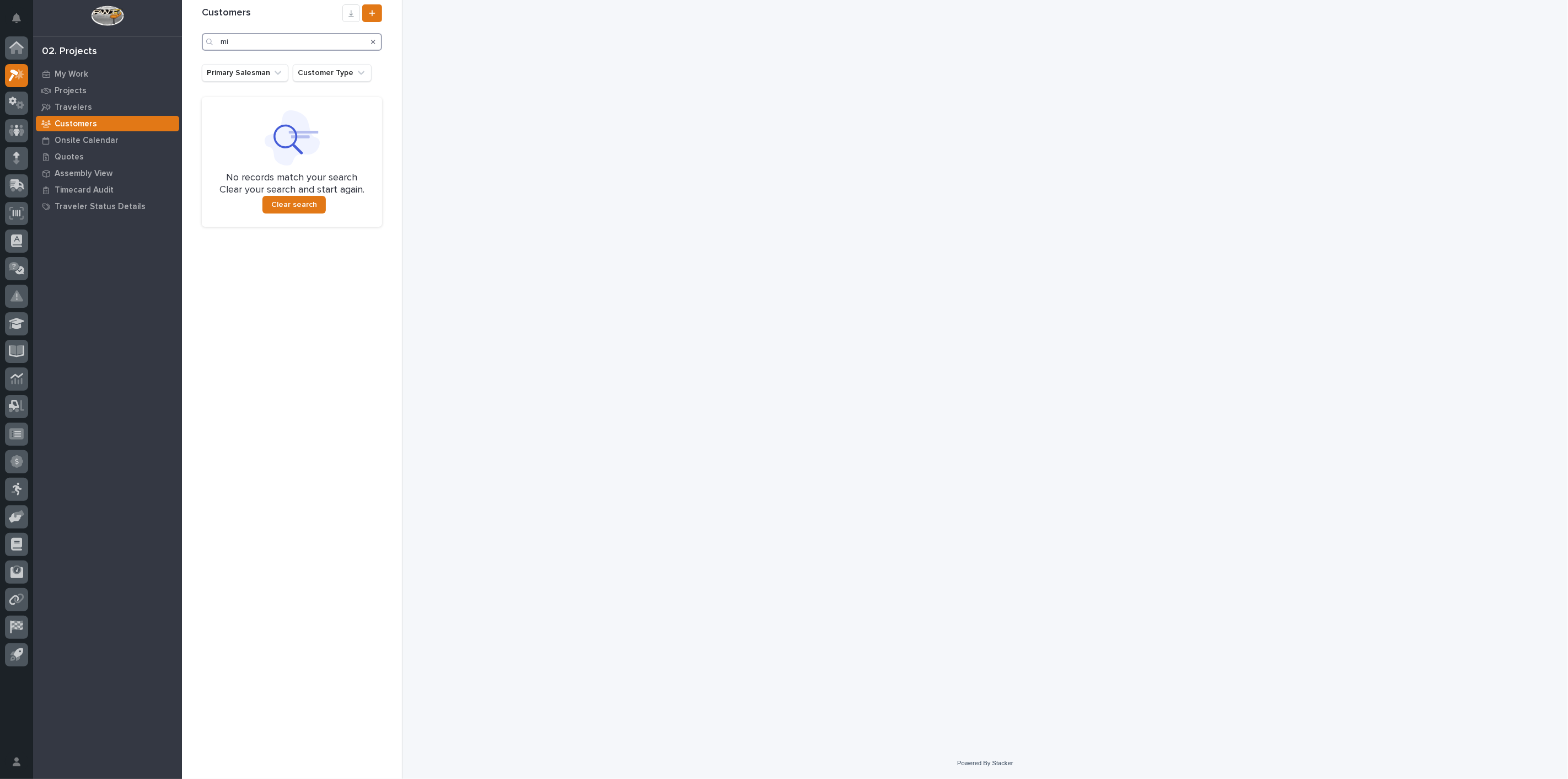
type input "m"
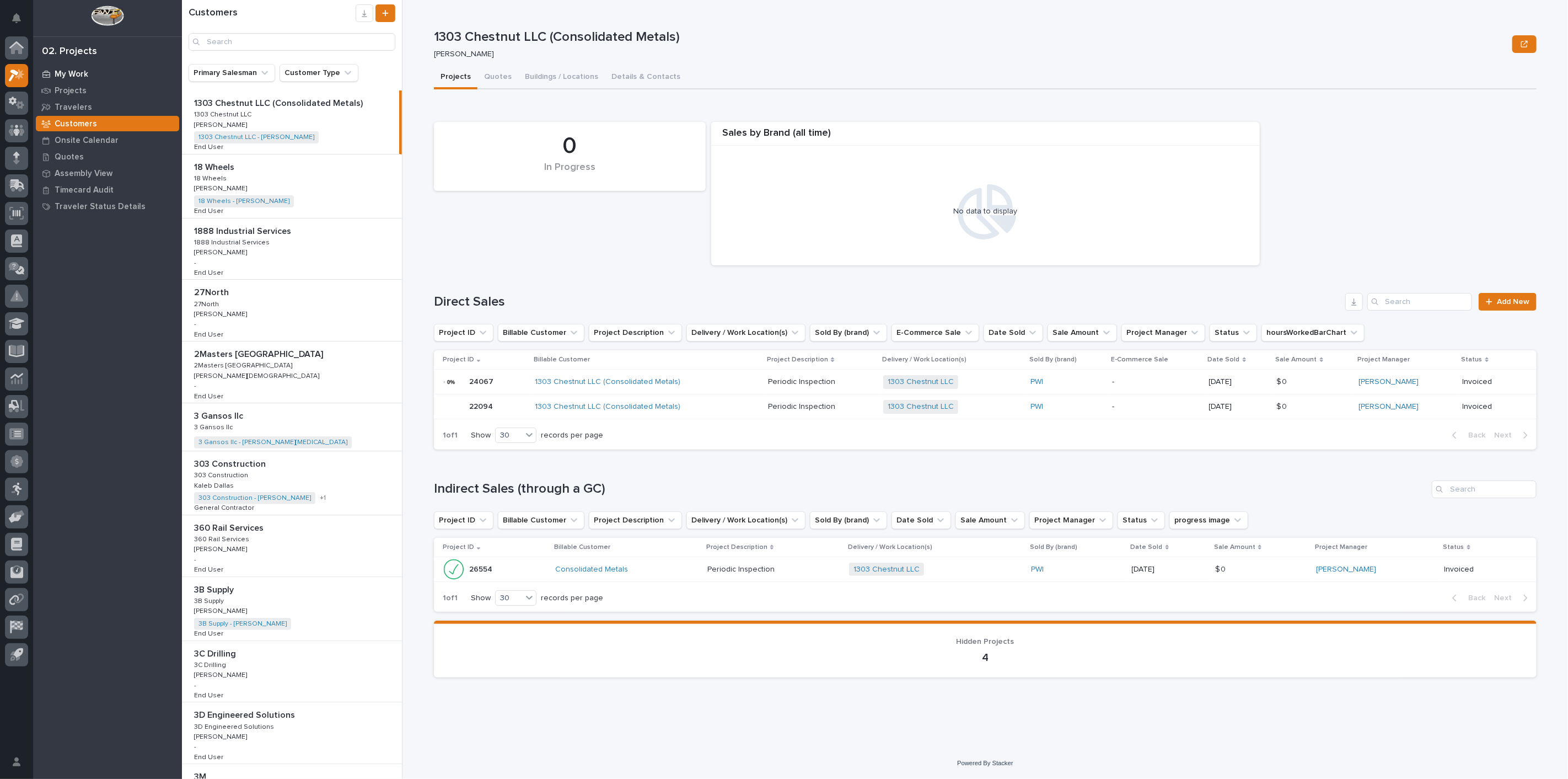
click at [58, 74] on p "My Work" at bounding box center [71, 74] width 33 height 10
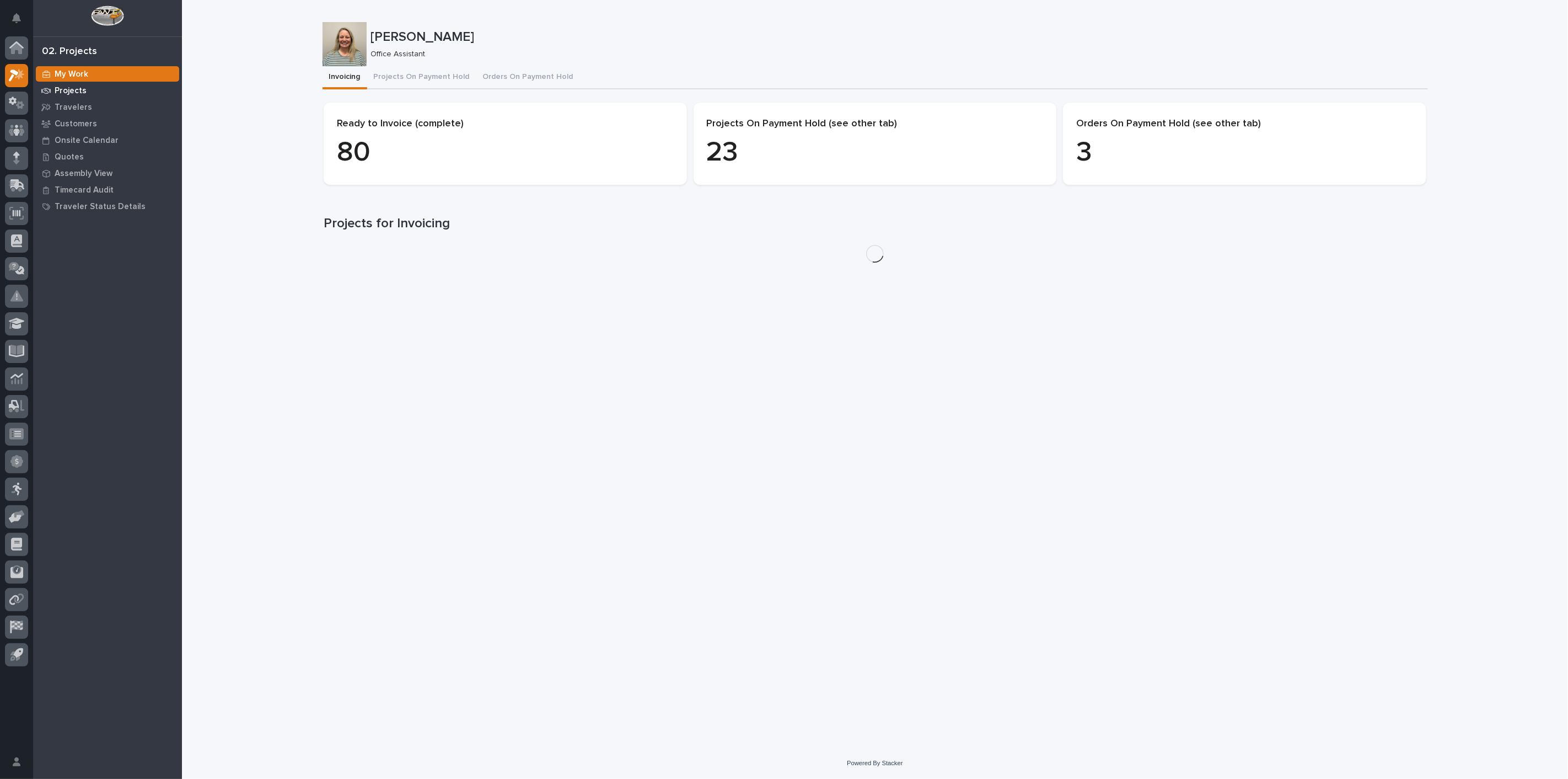
click at [68, 84] on div "Projects" at bounding box center [107, 90] width 143 height 15
